Goal: Find specific page/section: Find specific page/section

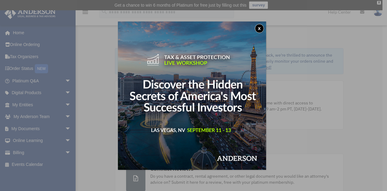
click at [260, 30] on button "x" at bounding box center [259, 28] width 9 height 9
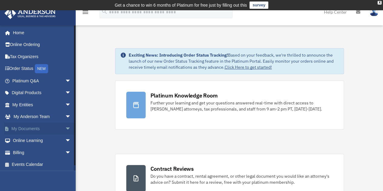
click at [67, 129] on span "arrow_drop_down" at bounding box center [71, 128] width 12 height 12
click at [30, 137] on link "Box" at bounding box center [44, 141] width 72 height 12
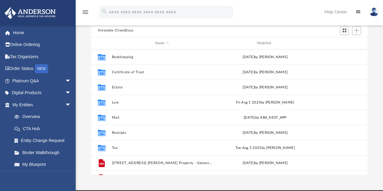
scroll to position [64, 0]
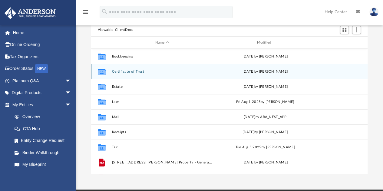
click at [139, 71] on button "Certificate of Trust" at bounding box center [162, 72] width 100 height 4
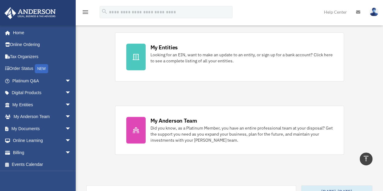
scroll to position [193, 0]
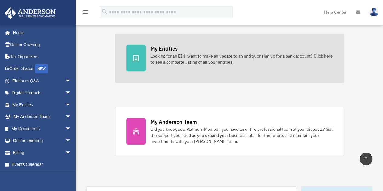
click at [136, 58] on icon at bounding box center [135, 58] width 7 height 6
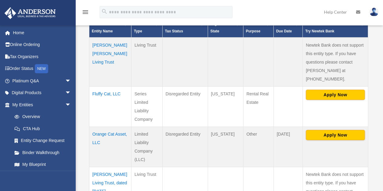
scroll to position [158, 0]
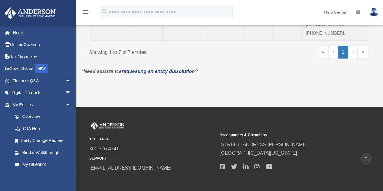
click at [370, 158] on link "Scroll to top vertical_align_top" at bounding box center [365, 158] width 13 height 13
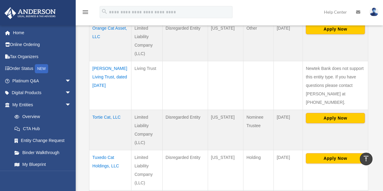
scroll to position [0, 0]
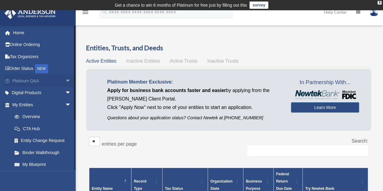
click at [65, 82] on span "arrow_drop_down" at bounding box center [71, 81] width 12 height 12
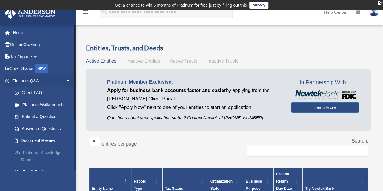
click at [51, 152] on link "Platinum Knowledge Room" at bounding box center [44, 155] width 72 height 19
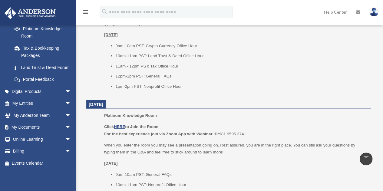
scroll to position [544, 0]
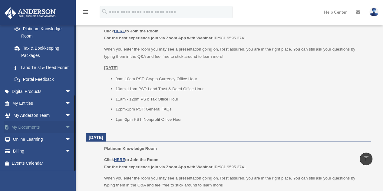
click at [65, 130] on span "arrow_drop_down" at bounding box center [71, 127] width 12 height 12
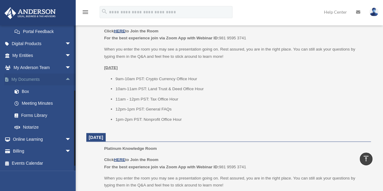
scroll to position [178, 0]
click at [31, 91] on link "Box" at bounding box center [44, 91] width 72 height 12
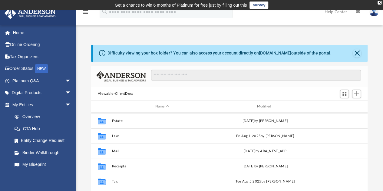
scroll to position [41, 0]
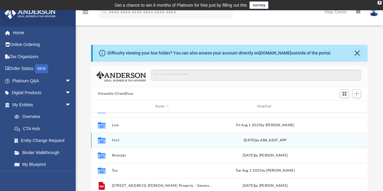
click at [114, 141] on button "Mail" at bounding box center [162, 140] width 100 height 4
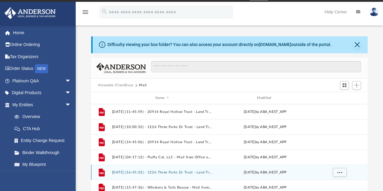
scroll to position [0, 0]
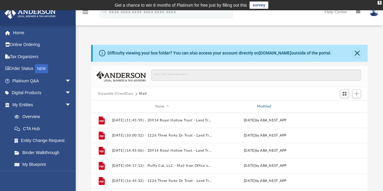
click at [260, 106] on div "Modified" at bounding box center [264, 106] width 100 height 5
click at [117, 94] on button "Viewable-ClientDocs" at bounding box center [116, 93] width 36 height 5
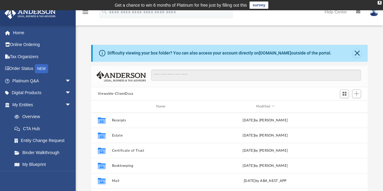
click at [117, 94] on button "Viewable-ClientDocs" at bounding box center [116, 93] width 36 height 5
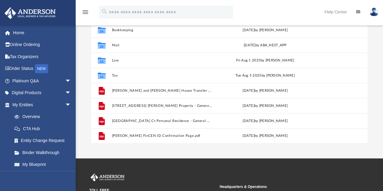
scroll to position [96, 0]
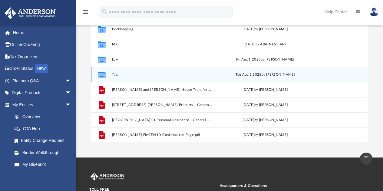
click at [114, 73] on button "Tax" at bounding box center [162, 75] width 100 height 4
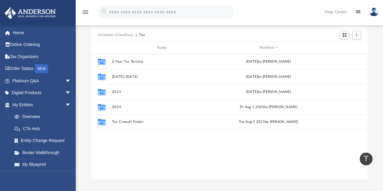
scroll to position [58, 0]
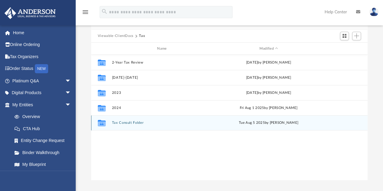
click at [125, 123] on button "Tax Consult Folder" at bounding box center [163, 123] width 103 height 4
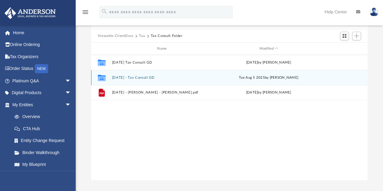
click at [128, 77] on button "2025-8-04 - Tax Consult GD" at bounding box center [163, 78] width 103 height 4
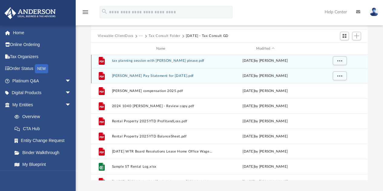
scroll to position [0, 0]
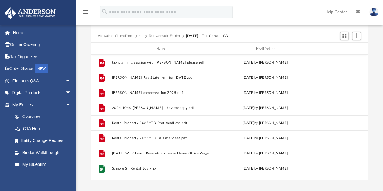
click at [163, 34] on button "Tax Consult Folder" at bounding box center [164, 35] width 32 height 5
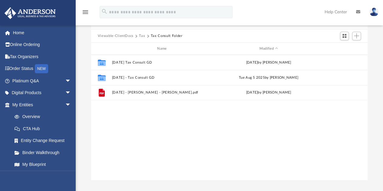
click at [142, 37] on button "Tax" at bounding box center [142, 35] width 6 height 5
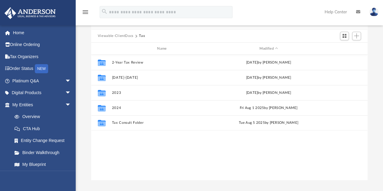
click at [122, 34] on button "Viewable-ClientDocs" at bounding box center [116, 35] width 36 height 5
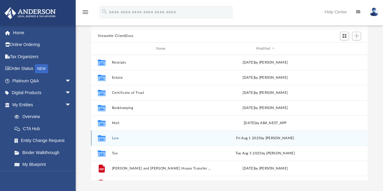
click at [119, 137] on button "Law" at bounding box center [162, 138] width 100 height 4
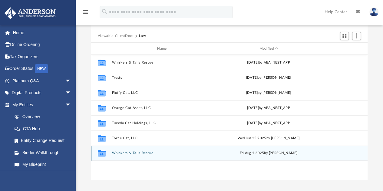
click at [119, 153] on button "Whiskers & Tails Rescue" at bounding box center [163, 153] width 103 height 4
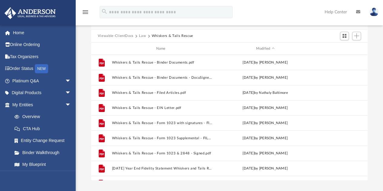
click at [143, 35] on button "Law" at bounding box center [142, 35] width 7 height 5
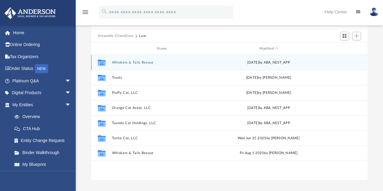
click at [121, 61] on button "Whiskers & Tails Rescue" at bounding box center [163, 62] width 103 height 4
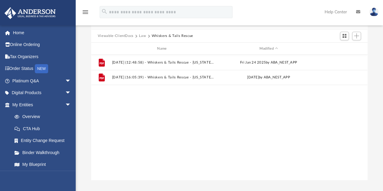
click at [143, 37] on button "Law" at bounding box center [142, 35] width 7 height 5
